Goal: Information Seeking & Learning: Learn about a topic

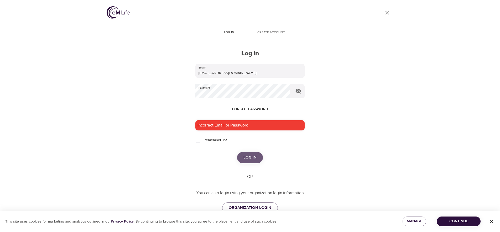
click at [252, 156] on span "Log in" at bounding box center [249, 157] width 13 height 7
click at [248, 158] on span "Log in" at bounding box center [249, 157] width 13 height 7
click at [252, 160] on span "Log in" at bounding box center [249, 157] width 13 height 7
click at [274, 77] on input "[EMAIL_ADDRESS][DOMAIN_NAME]" at bounding box center [249, 71] width 109 height 14
click at [286, 91] on keeper-lock "Open Keeper Popup" at bounding box center [286, 91] width 6 height 6
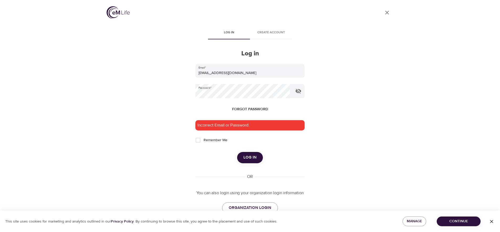
type input "[PERSON_NAME][EMAIL_ADDRESS][DOMAIN_NAME]"
click at [262, 123] on div "Incorrect Email or Password." at bounding box center [249, 125] width 109 height 10
click at [254, 159] on span "Log in" at bounding box center [249, 157] width 13 height 7
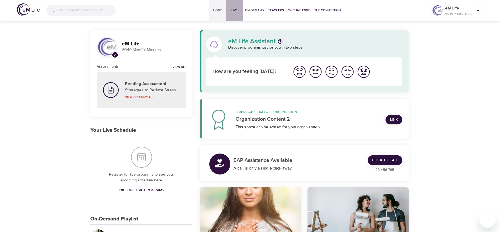
click at [234, 12] on span "Live" at bounding box center [234, 11] width 13 height 6
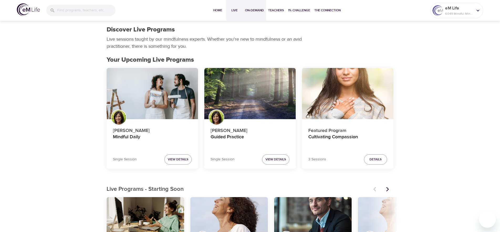
click at [249, 11] on span "On-Demand" at bounding box center [254, 11] width 19 height 6
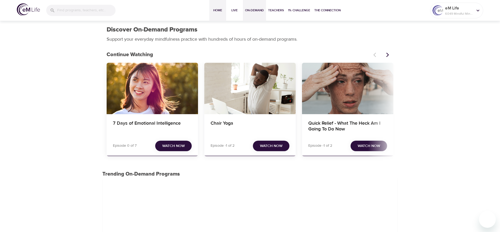
click at [212, 10] on span "Home" at bounding box center [217, 11] width 13 height 6
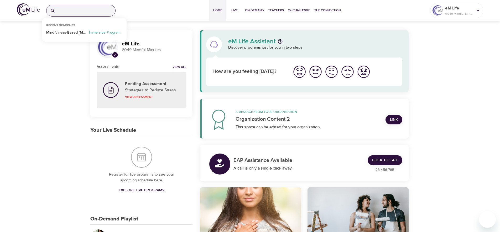
click at [89, 10] on input "search" at bounding box center [86, 10] width 58 height 11
click at [73, 33] on p "Mindfulness-Based [MEDICAL_DATA] Recovery" at bounding box center [66, 34] width 41 height 8
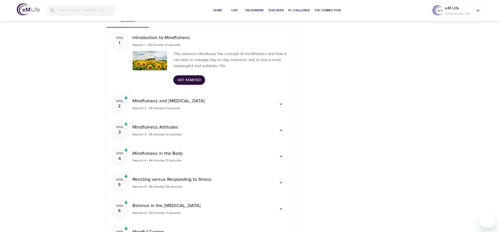
scroll to position [171, 0]
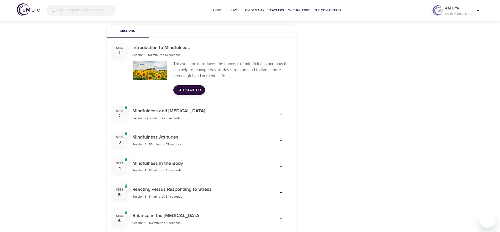
click at [191, 89] on span "Get Started" at bounding box center [188, 90] width 23 height 7
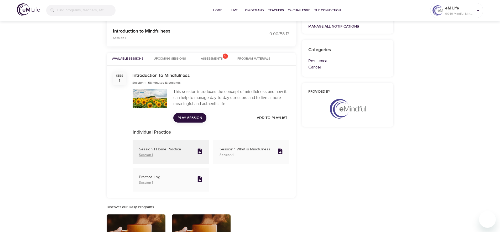
scroll to position [144, 0]
click at [160, 152] on p "Session 1" at bounding box center [166, 154] width 54 height 5
click at [159, 149] on p "Session 1 Home Practice" at bounding box center [166, 149] width 54 height 6
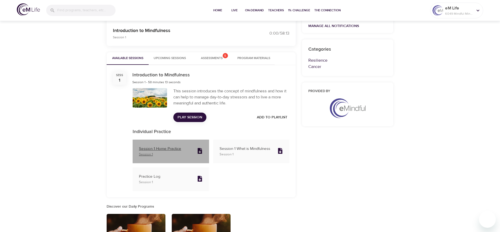
click at [169, 150] on p "Session 1 Home Practice" at bounding box center [166, 149] width 54 height 6
click at [159, 150] on p "Session 1 Home Practice" at bounding box center [166, 149] width 54 height 6
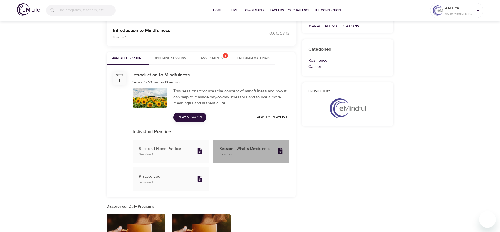
click at [246, 149] on p "Session 1 What is Mindfulness" at bounding box center [246, 149] width 54 height 6
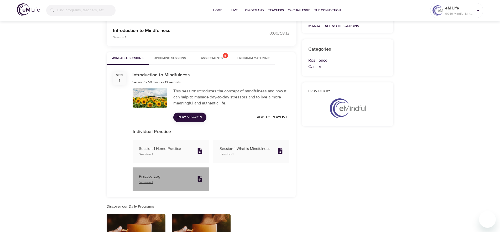
click at [161, 176] on p "Practice Log" at bounding box center [166, 177] width 54 height 6
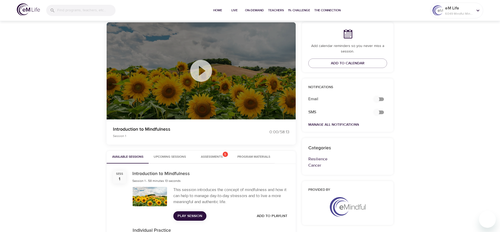
scroll to position [44, 0]
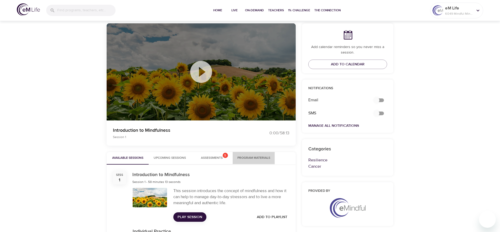
click at [250, 159] on span "Program Materials" at bounding box center [254, 158] width 36 height 6
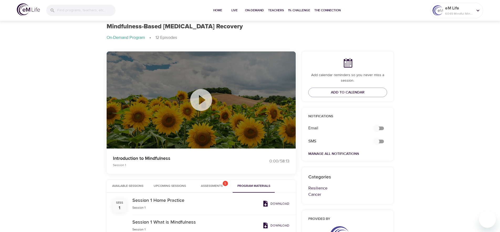
scroll to position [0, 0]
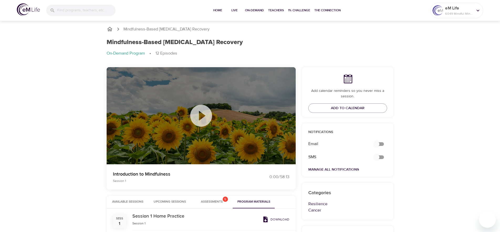
click at [117, 28] on icon "breadcrumb" at bounding box center [118, 29] width 6 height 6
click at [118, 29] on icon "breadcrumb" at bounding box center [118, 29] width 6 height 6
click at [109, 29] on icon "breadcrumb" at bounding box center [109, 29] width 5 height 4
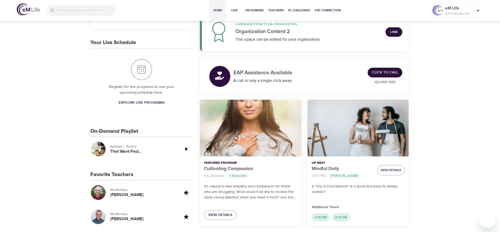
scroll to position [88, 0]
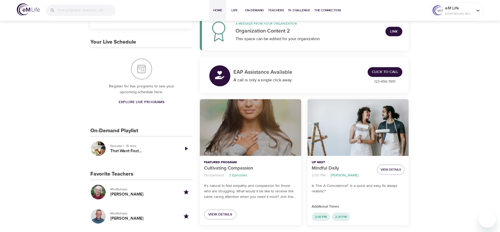
click at [257, 151] on div "Cultivating Compassion" at bounding box center [250, 127] width 101 height 57
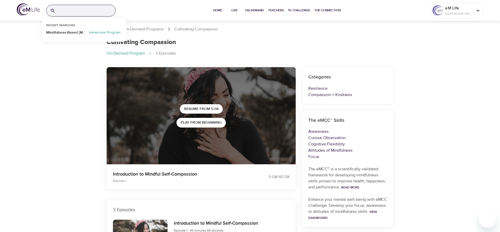
click at [78, 11] on input "search" at bounding box center [86, 10] width 58 height 11
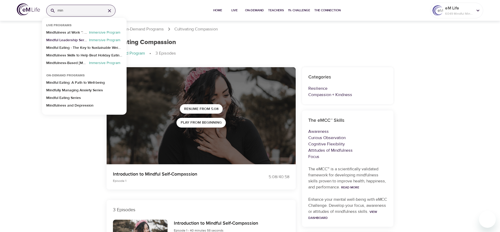
type input "min"
click at [58, 40] on p "Mindful Leadership Series" at bounding box center [66, 42] width 41 height 8
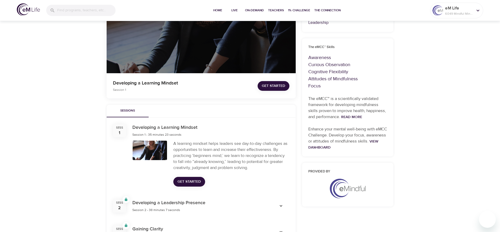
scroll to position [91, 0]
click at [268, 84] on span "Get Started" at bounding box center [273, 85] width 23 height 7
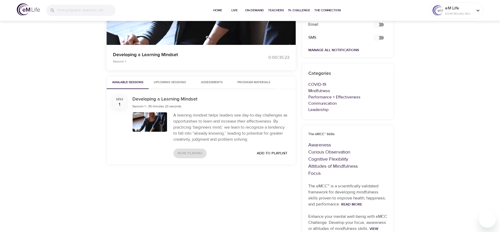
scroll to position [139, 0]
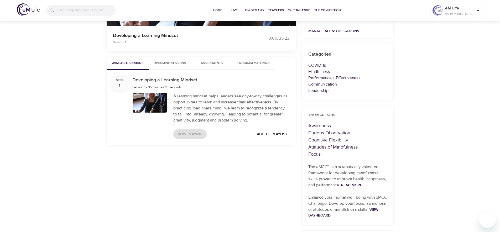
click at [241, 61] on span "Program Materials" at bounding box center [254, 64] width 36 height 6
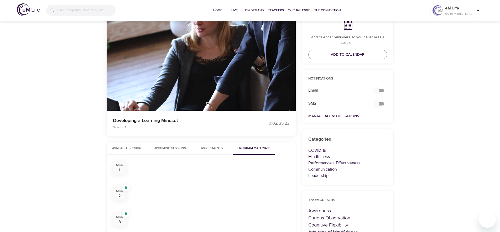
scroll to position [41, 0]
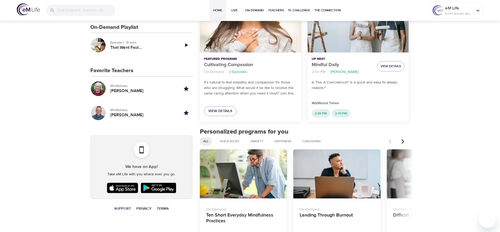
scroll to position [192, 0]
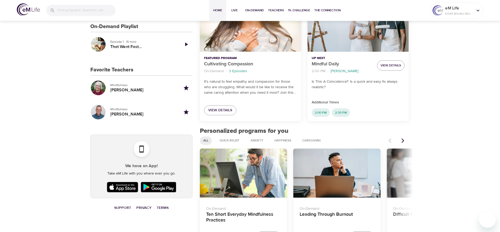
drag, startPoint x: 356, startPoint y: 51, endPoint x: 360, endPoint y: 56, distance: 6.0
click at [356, 51] on div "Mindful Daily" at bounding box center [357, 23] width 101 height 57
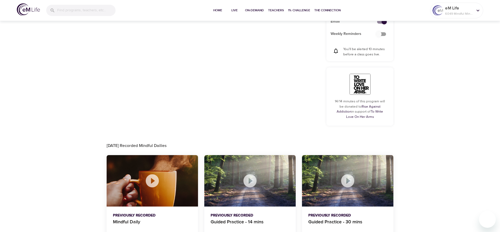
checkbox input "true"
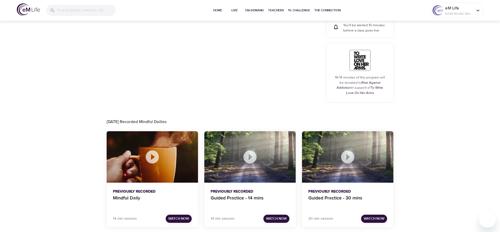
scroll to position [230, 0]
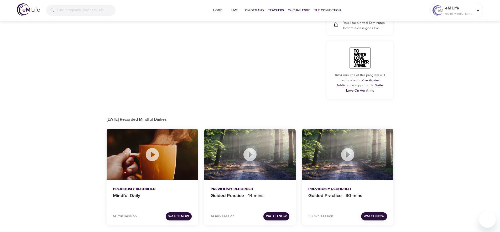
click at [280, 170] on div at bounding box center [249, 154] width 91 height 51
click at [273, 185] on div "Previously Recorded Guided Practice - 14 mins" at bounding box center [249, 195] width 91 height 31
click at [261, 166] on div at bounding box center [249, 154] width 91 height 51
click at [229, 189] on p "Previously Recorded" at bounding box center [249, 190] width 79 height 6
click at [179, 217] on span "Watch Now" at bounding box center [178, 216] width 21 height 6
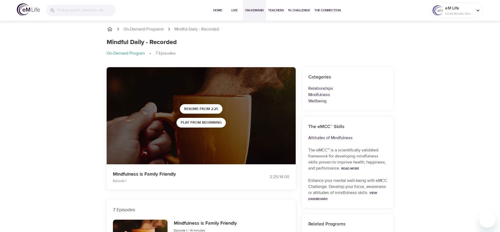
click at [263, 11] on span "On-Demand" at bounding box center [254, 11] width 19 height 6
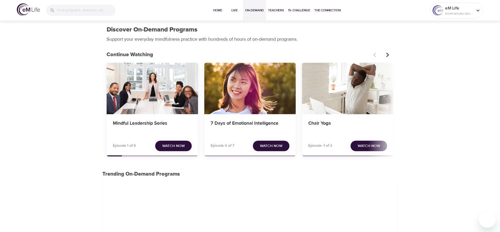
click at [272, 147] on span "Watch Now" at bounding box center [271, 146] width 23 height 7
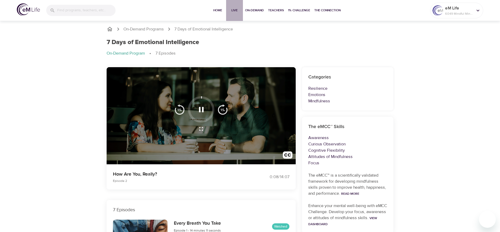
click at [232, 10] on span "Live" at bounding box center [234, 11] width 13 height 6
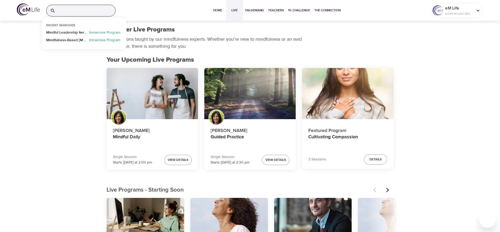
click at [79, 11] on input "search" at bounding box center [86, 10] width 58 height 11
click at [104, 34] on p "Immersive Program" at bounding box center [104, 34] width 35 height 8
click at [92, 9] on input "search" at bounding box center [86, 10] width 58 height 11
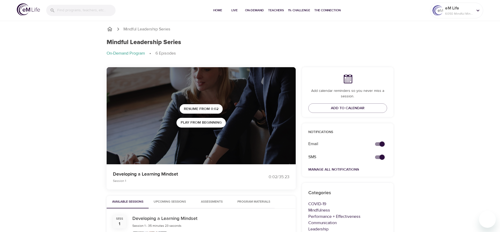
click at [118, 29] on icon "breadcrumb" at bounding box center [118, 29] width 6 height 6
click at [110, 30] on icon "breadcrumb" at bounding box center [110, 29] width 6 height 6
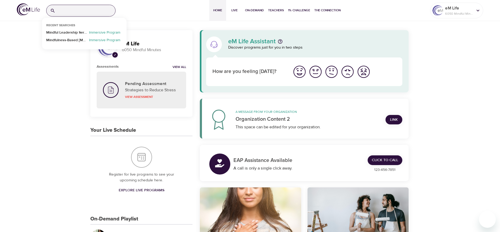
click at [88, 10] on input "search" at bounding box center [86, 10] width 58 height 11
drag, startPoint x: 64, startPoint y: 95, endPoint x: 73, endPoint y: 89, distance: 10.6
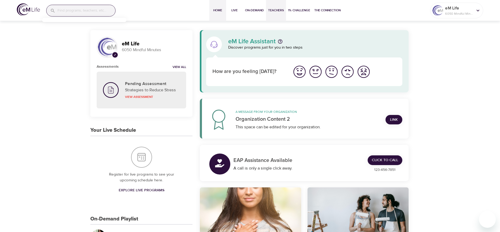
click at [272, 9] on span "Teachers" at bounding box center [276, 11] width 16 height 6
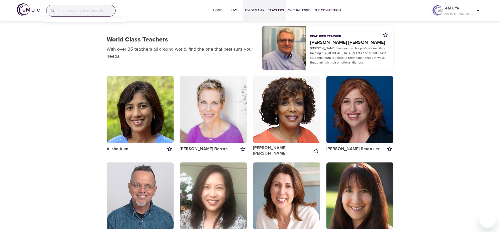
click at [257, 11] on span "On-Demand" at bounding box center [254, 11] width 19 height 6
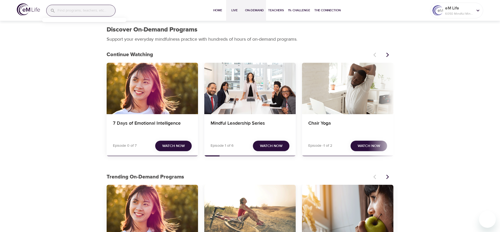
click at [231, 8] on span "Live" at bounding box center [234, 11] width 13 height 6
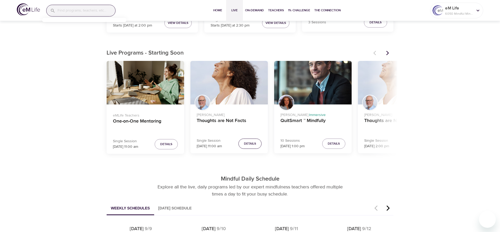
scroll to position [147, 0]
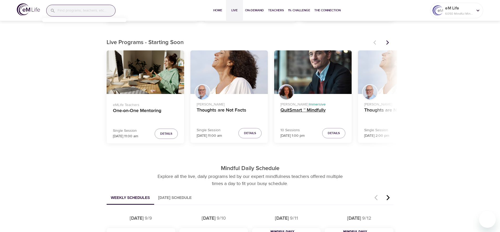
click at [302, 110] on h4 "QuitSmart ™ Mindfully" at bounding box center [312, 113] width 65 height 13
click at [285, 109] on h4 "QuitSmart ™ Mindfully" at bounding box center [312, 113] width 65 height 13
click at [301, 95] on div "Cindy Gittleman · Immersive QuitSmart ™ Mindfully" at bounding box center [312, 110] width 77 height 32
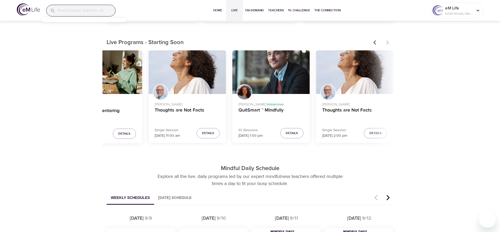
click at [269, 83] on div "QuitSmart ™ Mindfully" at bounding box center [270, 72] width 77 height 44
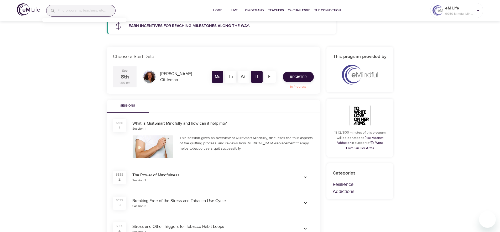
scroll to position [77, 0]
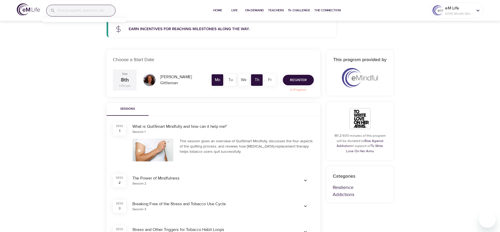
click at [300, 82] on span "Register" at bounding box center [298, 80] width 17 height 7
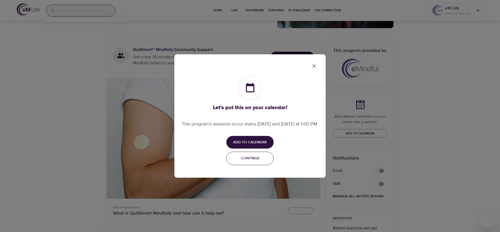
checkbox input "true"
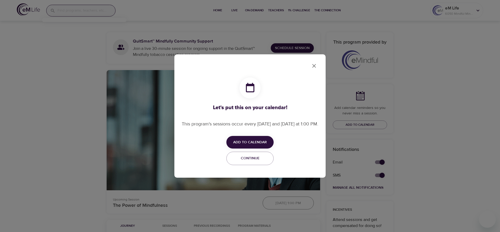
click at [255, 146] on span "Add to Calendar" at bounding box center [250, 142] width 34 height 7
click at [313, 67] on div at bounding box center [250, 116] width 500 height 232
click at [313, 66] on icon "close" at bounding box center [314, 66] width 4 height 4
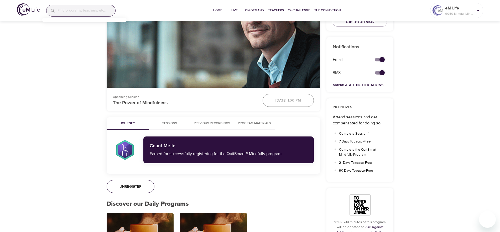
scroll to position [212, 0]
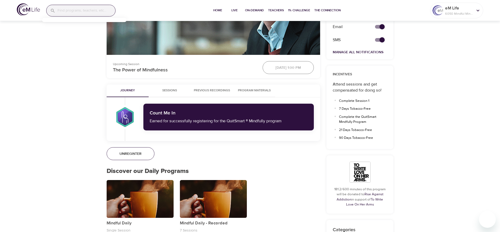
click at [257, 91] on span "Program Materials" at bounding box center [254, 91] width 36 height 6
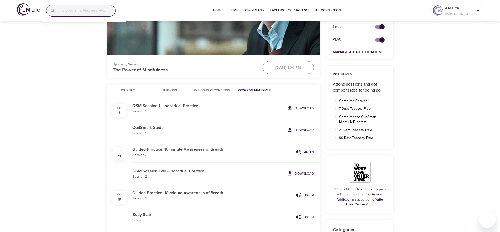
click at [222, 113] on p "Session 1" at bounding box center [208, 111] width 152 height 5
click at [310, 108] on p "Download" at bounding box center [304, 108] width 19 height 5
click at [304, 130] on p "Download" at bounding box center [304, 130] width 19 height 5
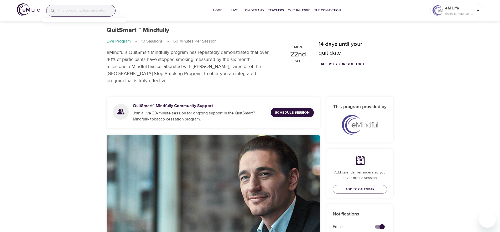
scroll to position [0, 0]
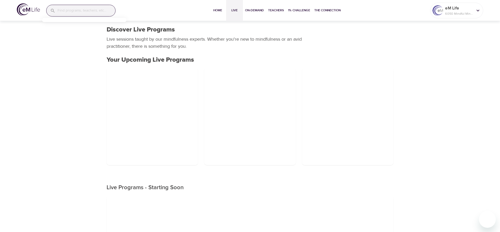
scroll to position [147, 0]
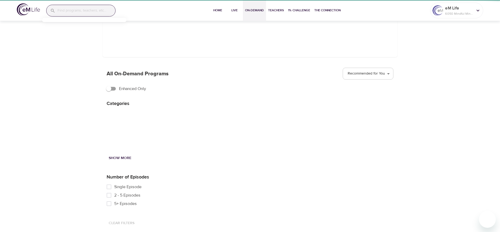
scroll to position [0, 0]
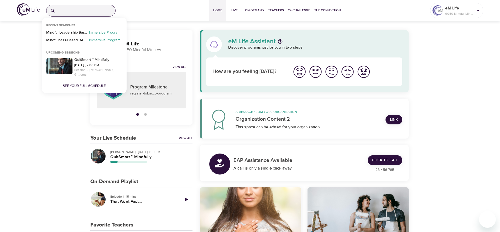
click at [79, 10] on input "search" at bounding box center [86, 10] width 58 height 11
click at [65, 40] on p "Mindfulness-Based Cancer Recovery" at bounding box center [66, 42] width 41 height 8
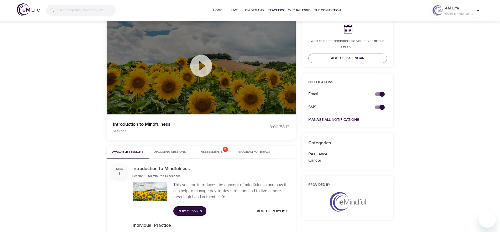
scroll to position [50, 0]
click at [141, 150] on span "Available Sessions" at bounding box center [128, 152] width 36 height 6
click at [205, 71] on icon at bounding box center [201, 66] width 22 height 22
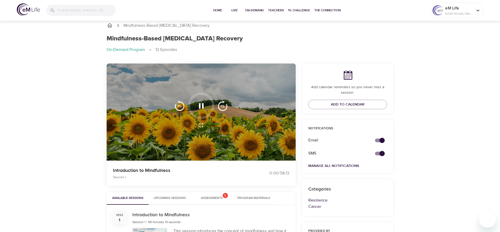
scroll to position [0, 0]
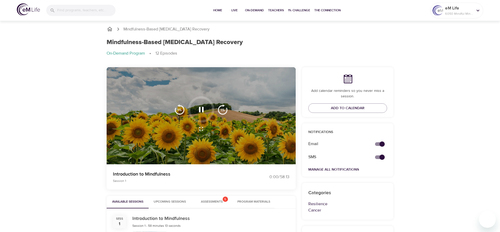
click at [222, 110] on img "button" at bounding box center [222, 109] width 10 height 10
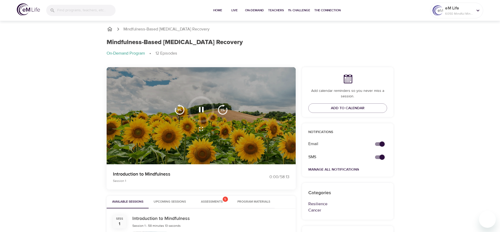
click at [222, 110] on img "button" at bounding box center [222, 109] width 10 height 10
click at [223, 112] on img "button" at bounding box center [222, 109] width 10 height 10
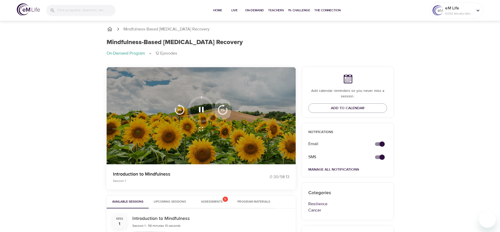
click at [223, 112] on img "button" at bounding box center [222, 109] width 10 height 10
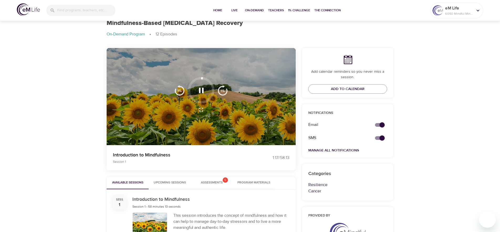
scroll to position [19, 0]
click at [221, 92] on img "button" at bounding box center [222, 90] width 10 height 10
click at [200, 89] on icon "button" at bounding box center [201, 89] width 5 height 5
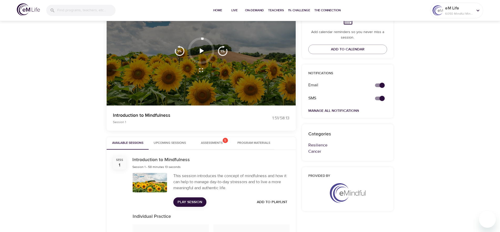
scroll to position [60, 0]
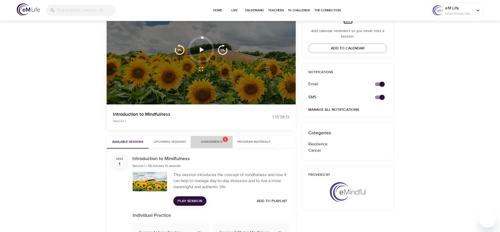
click at [216, 142] on span "Assessments 5" at bounding box center [212, 142] width 22 height 6
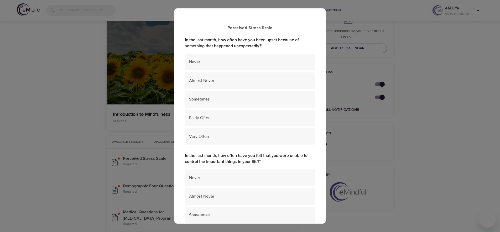
click at [379, 119] on div "Perceived Stress Scale In the last month, how often have you been upset because…" at bounding box center [250, 116] width 500 height 232
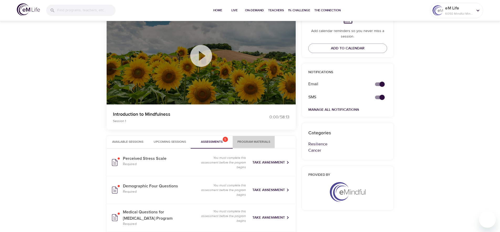
click at [254, 145] on button "Program Materials" at bounding box center [254, 142] width 42 height 13
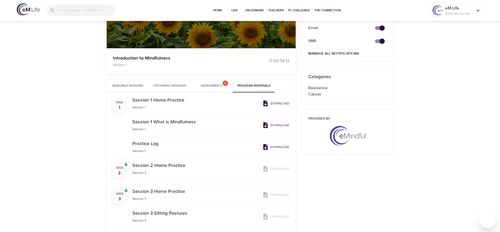
scroll to position [117, 0]
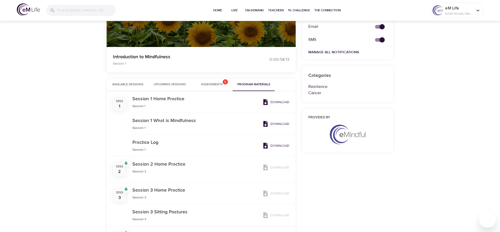
click at [148, 165] on h6 "Session 2 Home Practice" at bounding box center [196, 165] width 128 height 8
click at [123, 83] on span "Available Sessions" at bounding box center [128, 85] width 36 height 6
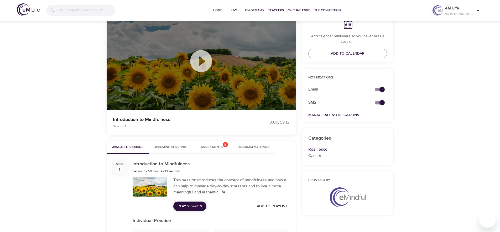
scroll to position [50, 0]
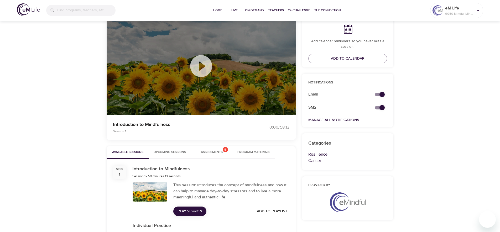
drag, startPoint x: 123, startPoint y: 131, endPoint x: 124, endPoint y: 125, distance: 6.3
click at [124, 131] on p "Session 1" at bounding box center [178, 131] width 131 height 5
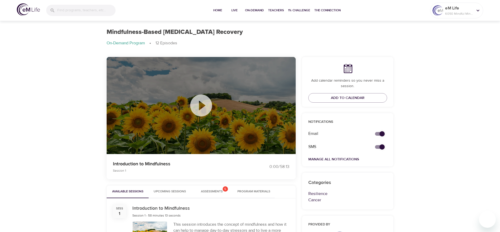
scroll to position [0, 0]
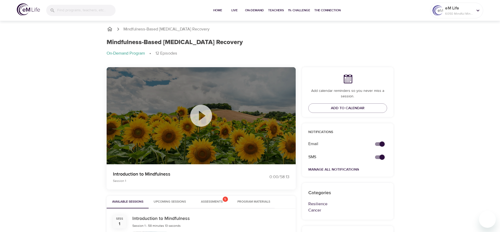
click at [158, 43] on h1 "Mindfulness-Based Cancer Recovery" at bounding box center [175, 43] width 136 height 8
click at [152, 30] on p "Mindfulness-Based Cancer Recovery" at bounding box center [166, 29] width 86 height 6
click at [120, 41] on h1 "Mindfulness-Based Cancer Recovery" at bounding box center [175, 43] width 136 height 8
click at [110, 30] on icon "breadcrumb" at bounding box center [109, 29] width 5 height 4
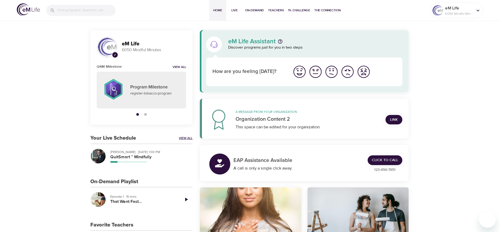
click at [183, 138] on link "View All" at bounding box center [186, 138] width 14 height 4
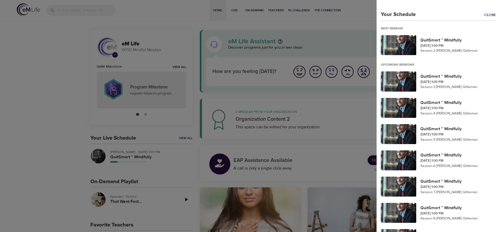
click at [163, 158] on div at bounding box center [250, 116] width 500 height 232
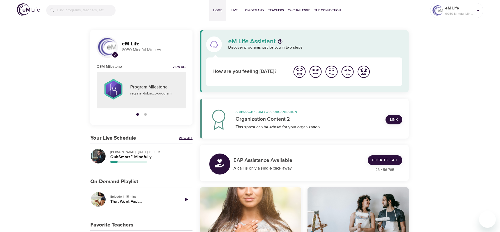
click at [191, 138] on link "View All" at bounding box center [186, 138] width 14 height 4
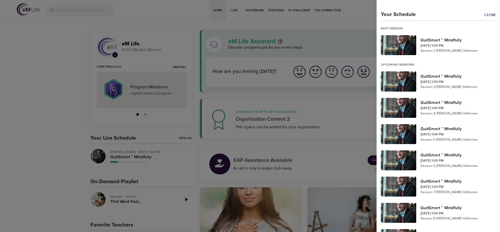
drag, startPoint x: 123, startPoint y: 141, endPoint x: 127, endPoint y: 150, distance: 10.4
click at [123, 141] on div at bounding box center [250, 116] width 500 height 232
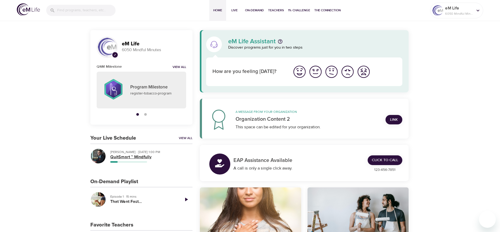
click at [130, 155] on h5 "QuitSmart ™ Mindfully" at bounding box center [149, 157] width 78 height 6
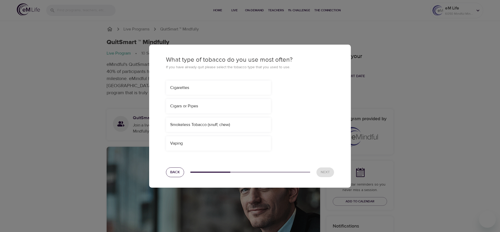
click at [172, 171] on span "Back" at bounding box center [175, 172] width 10 height 7
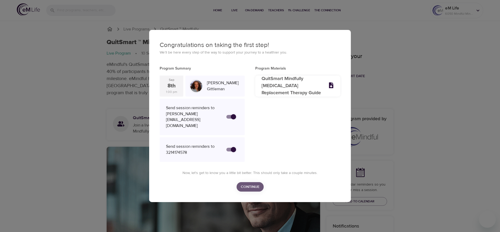
click at [252, 182] on button "Continue" at bounding box center [249, 187] width 27 height 10
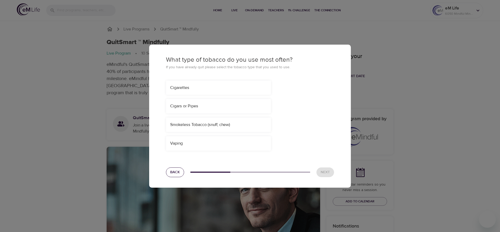
click at [174, 170] on span "Back" at bounding box center [175, 172] width 10 height 7
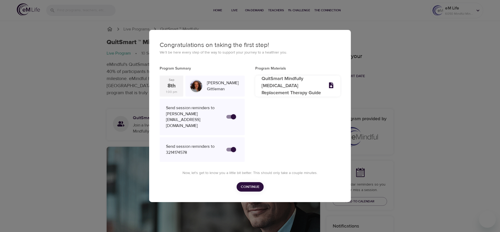
drag, startPoint x: 126, startPoint y: 60, endPoint x: 129, endPoint y: 59, distance: 3.7
click at [126, 60] on div "Congratulations on taking the first step! We’ll be here every step of the way t…" at bounding box center [250, 116] width 500 height 232
click at [138, 28] on div "Congratulations on taking the first step! We’ll be here every step of the way t…" at bounding box center [250, 116] width 500 height 232
click at [187, 39] on div "Congratulations on taking the first step! We’ll be here every step of the way t…" at bounding box center [250, 116] width 202 height 172
drag, startPoint x: 163, startPoint y: 36, endPoint x: 140, endPoint y: 31, distance: 23.3
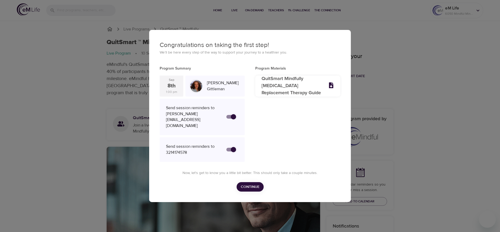
click at [161, 36] on div "Congratulations on taking the first step! We’ll be here every step of the way t…" at bounding box center [250, 116] width 202 height 172
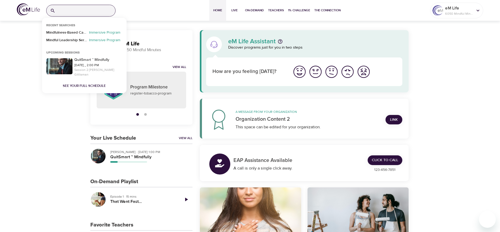
click at [59, 13] on input "search" at bounding box center [86, 10] width 58 height 11
click at [63, 35] on p "Mindfulness-Based Cancer Recovery" at bounding box center [66, 34] width 41 height 8
click at [73, 14] on input "search" at bounding box center [86, 10] width 58 height 11
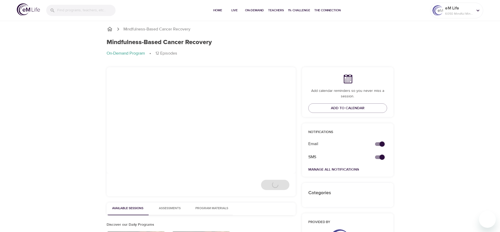
click at [62, 31] on div "Mindfulness-Based Cancer Recovery Mindfulness-Based Cancer Recovery On-Demand P…" at bounding box center [250, 166] width 500 height 293
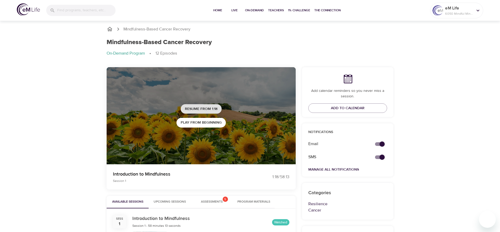
click at [204, 109] on span "Resume from 1:18" at bounding box center [201, 109] width 33 height 7
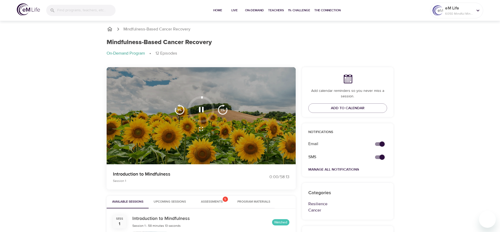
click at [224, 113] on img "button" at bounding box center [222, 109] width 10 height 10
click at [200, 129] on icon "button" at bounding box center [201, 129] width 6 height 6
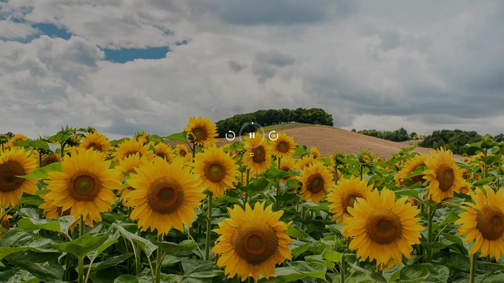
click at [272, 134] on img "button" at bounding box center [273, 135] width 10 height 10
drag, startPoint x: 260, startPoint y: 126, endPoint x: 251, endPoint y: 154, distance: 28.6
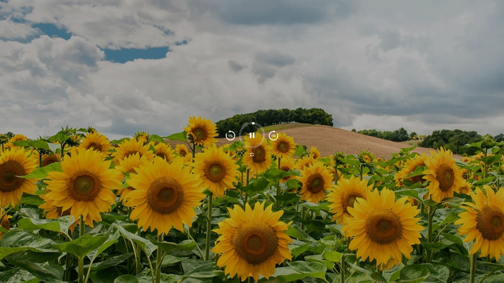
click at [263, 142] on div at bounding box center [252, 135] width 26 height 26
click at [252, 155] on icon "button" at bounding box center [252, 155] width 6 height 6
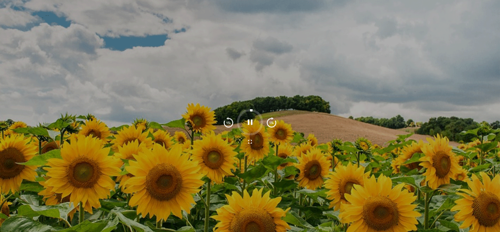
scroll to position [45, 0]
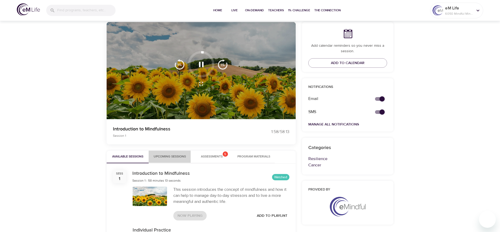
click at [179, 158] on span "Upcoming Sessions" at bounding box center [170, 157] width 36 height 6
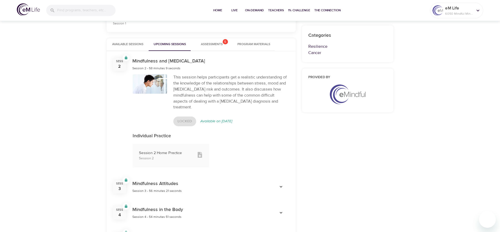
scroll to position [153, 0]
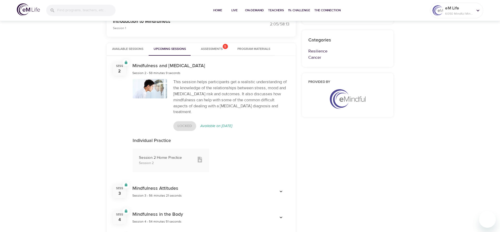
click at [188, 121] on div "Locked Available on Sep 16th, 2025" at bounding box center [231, 126] width 116 height 10
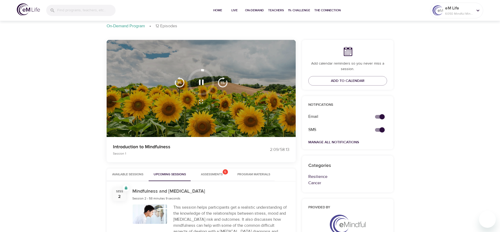
scroll to position [27, 0]
click at [219, 83] on img "button" at bounding box center [222, 82] width 10 height 10
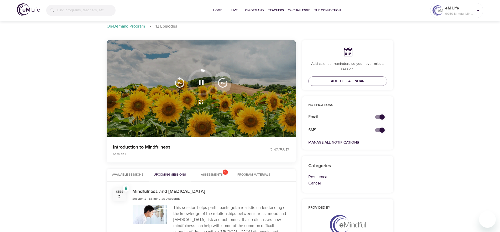
click at [221, 83] on img "button" at bounding box center [222, 82] width 10 height 10
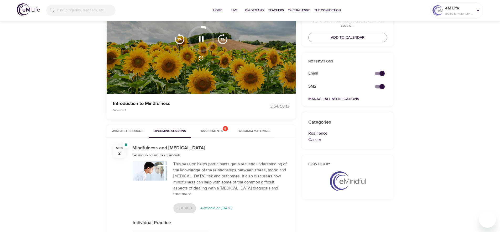
scroll to position [70, 0]
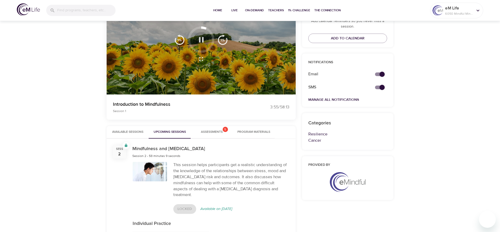
click at [204, 44] on icon "button" at bounding box center [201, 39] width 9 height 9
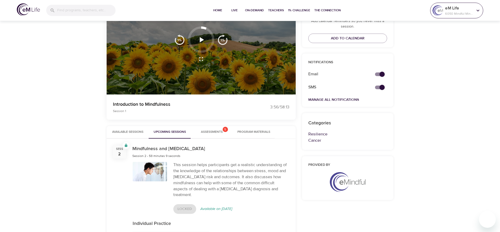
click at [468, 10] on p "eM Life" at bounding box center [459, 8] width 28 height 6
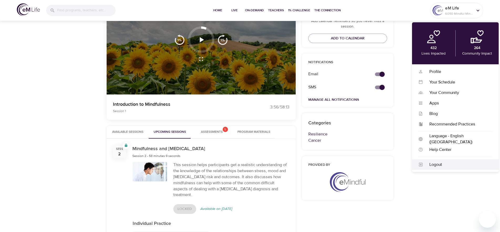
click at [434, 167] on div "Logout" at bounding box center [455, 164] width 87 height 10
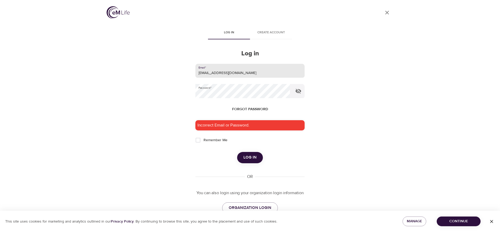
click at [246, 72] on input "madeyemi@wondrhealth.com" at bounding box center [249, 71] width 109 height 14
type input "[EMAIL_ADDRESS][DOMAIN_NAME]"
click at [297, 92] on icon "button" at bounding box center [298, 91] width 6 height 5
click at [252, 156] on span "Log in" at bounding box center [249, 157] width 13 height 7
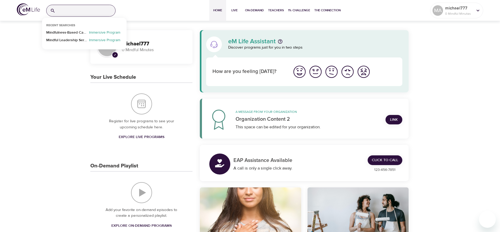
click at [78, 11] on input "search" at bounding box center [86, 10] width 58 height 11
click at [70, 33] on p "Mindfulness-Based Cancer Recovery" at bounding box center [66, 34] width 41 height 8
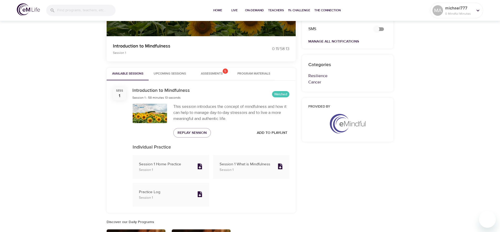
scroll to position [120, 0]
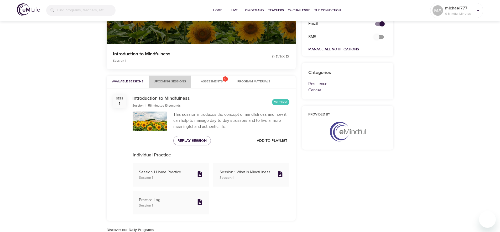
click at [178, 81] on span "Upcoming Sessions" at bounding box center [170, 82] width 36 height 6
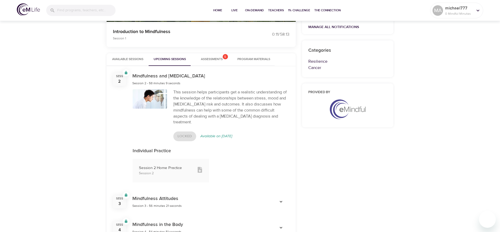
scroll to position [144, 0]
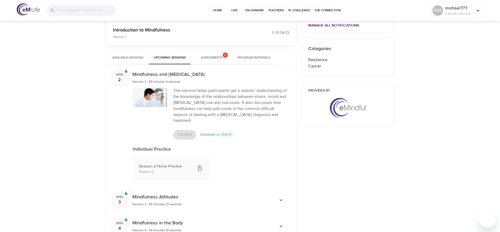
click at [131, 56] on span "Available Sessions" at bounding box center [128, 58] width 36 height 6
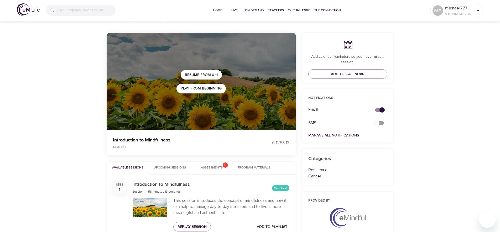
scroll to position [30, 0]
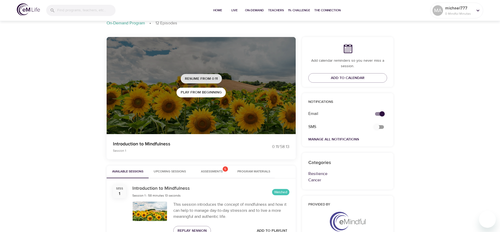
click at [199, 78] on span "Resume from 0:11" at bounding box center [201, 79] width 33 height 7
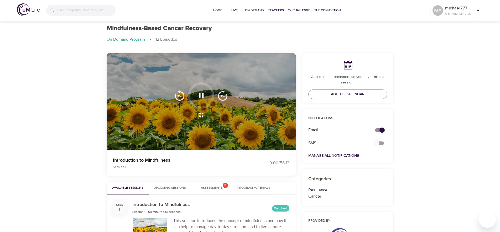
scroll to position [0, 0]
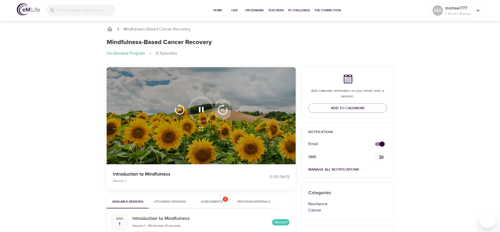
click at [224, 110] on img "button" at bounding box center [222, 109] width 10 height 10
click at [200, 110] on icon "button" at bounding box center [201, 109] width 9 height 9
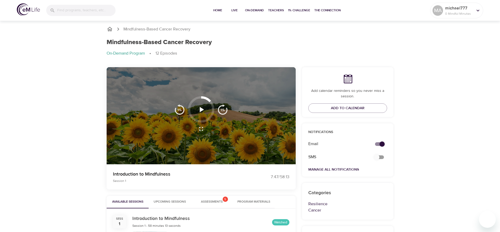
click at [440, 34] on div "Mindfulness-Based Cancer Recovery Mindfulness-Based Cancer Recovery On-Demand P…" at bounding box center [250, 229] width 500 height 419
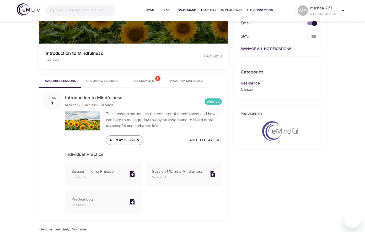
scroll to position [121, 0]
click at [187, 110] on div "This session introduces the concept of mindfulness and how it can help to manag…" at bounding box center [164, 128] width 122 height 40
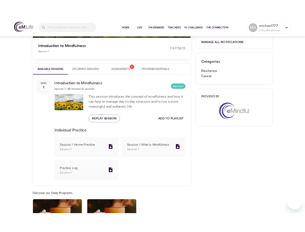
scroll to position [144, 0]
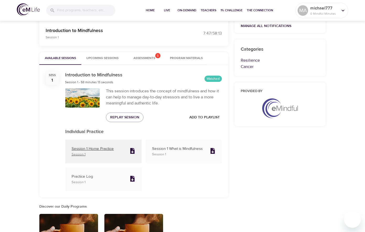
click at [101, 150] on p "Session 1 Home Practice" at bounding box center [99, 149] width 54 height 6
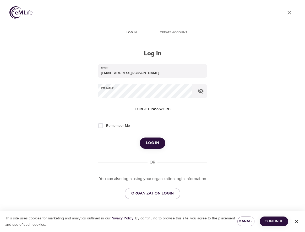
scroll to position [1, 0]
click at [152, 140] on span "Log in" at bounding box center [152, 142] width 13 height 7
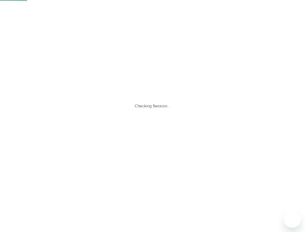
scroll to position [0, 0]
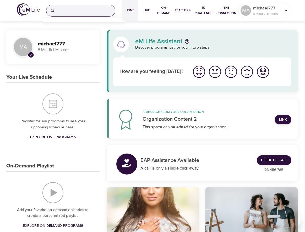
click at [95, 13] on input "search" at bounding box center [86, 10] width 58 height 11
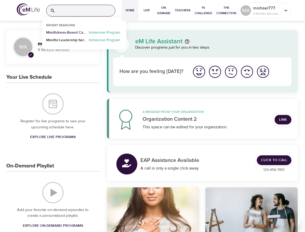
click at [81, 33] on p "Mindfulness-Based Cancer Recovery" at bounding box center [66, 34] width 41 height 8
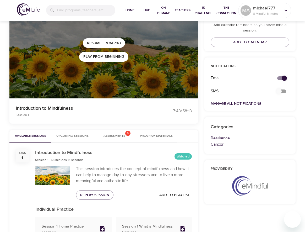
scroll to position [66, 0]
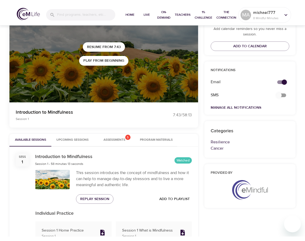
scroll to position [66, 0]
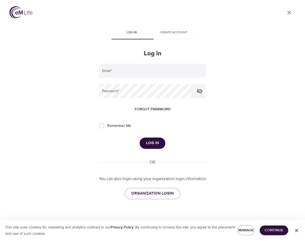
type input "[EMAIL_ADDRESS][DOMAIN_NAME]"
